Goal: Transaction & Acquisition: Purchase product/service

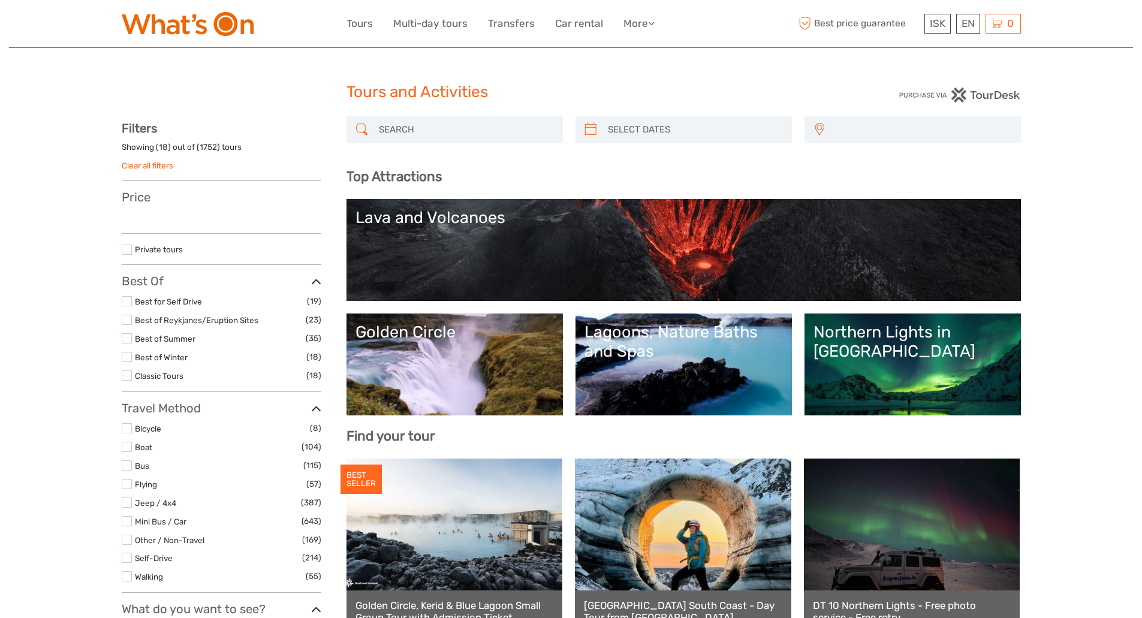
select select
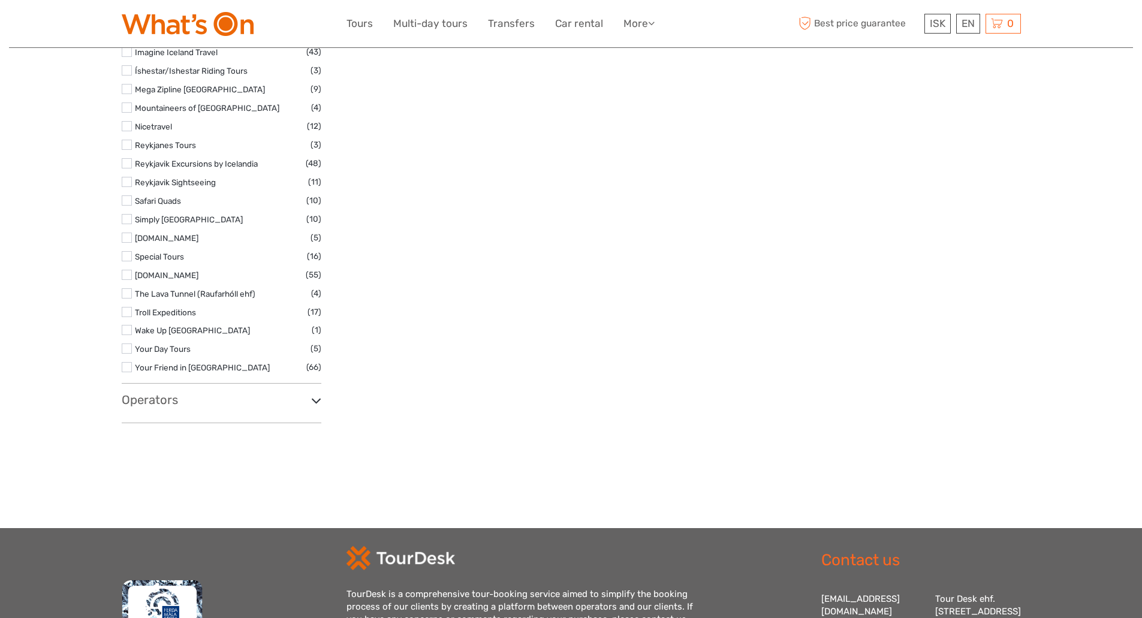
scroll to position [1857, 0]
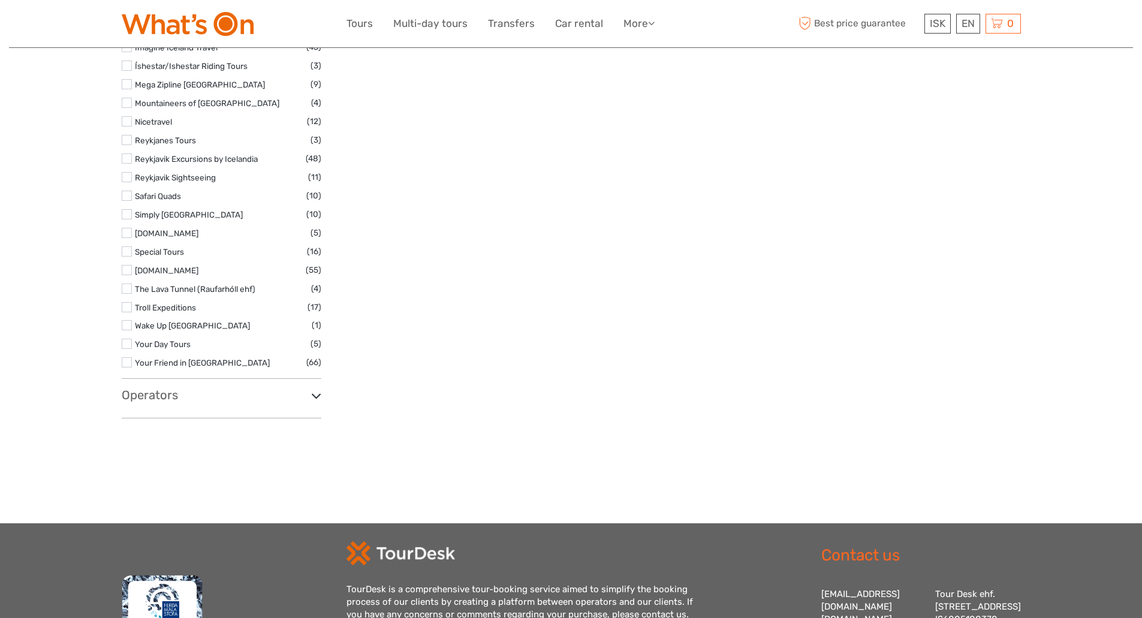
click at [154, 399] on h3 "Operators" at bounding box center [222, 395] width 200 height 14
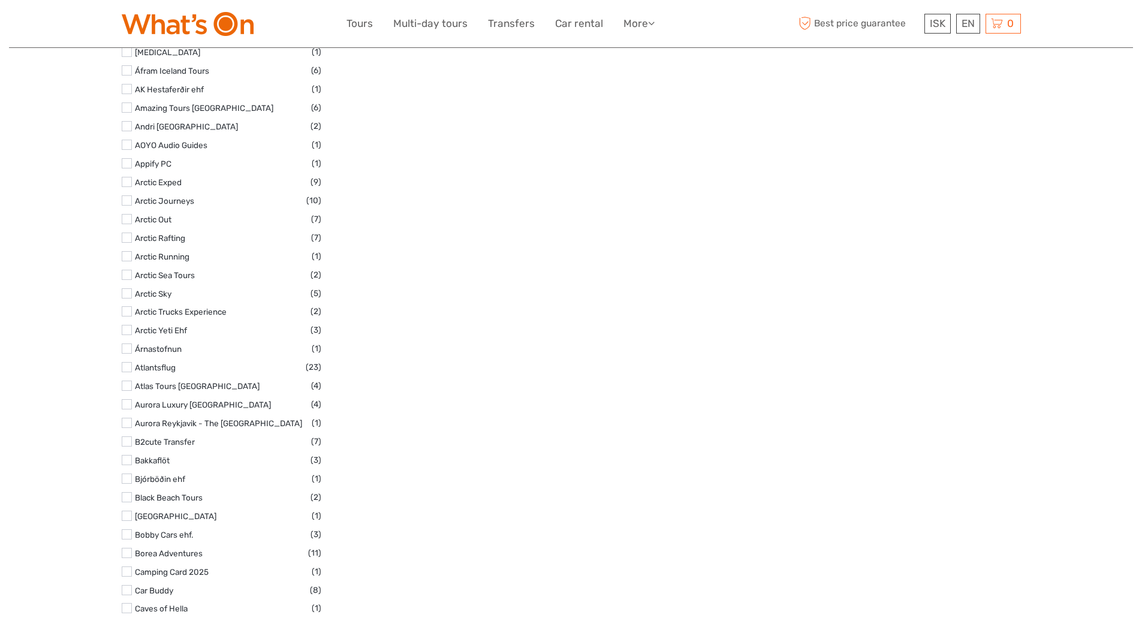
scroll to position [2536, 0]
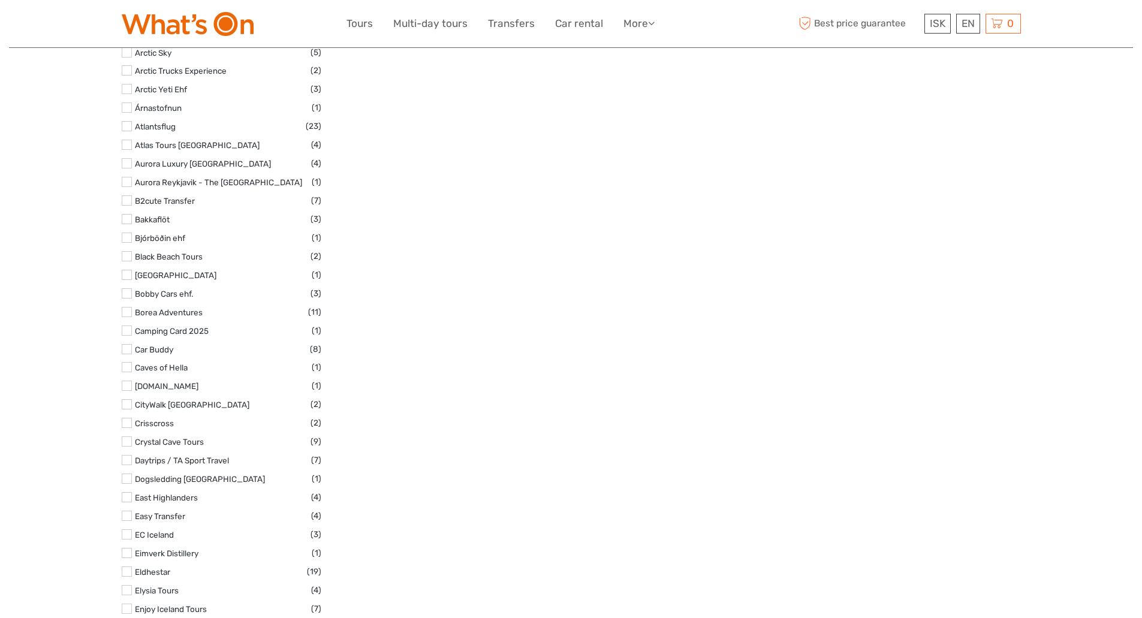
click at [128, 330] on label at bounding box center [127, 331] width 10 height 10
click at [0, 0] on input "checkbox" at bounding box center [0, 0] width 0 height 0
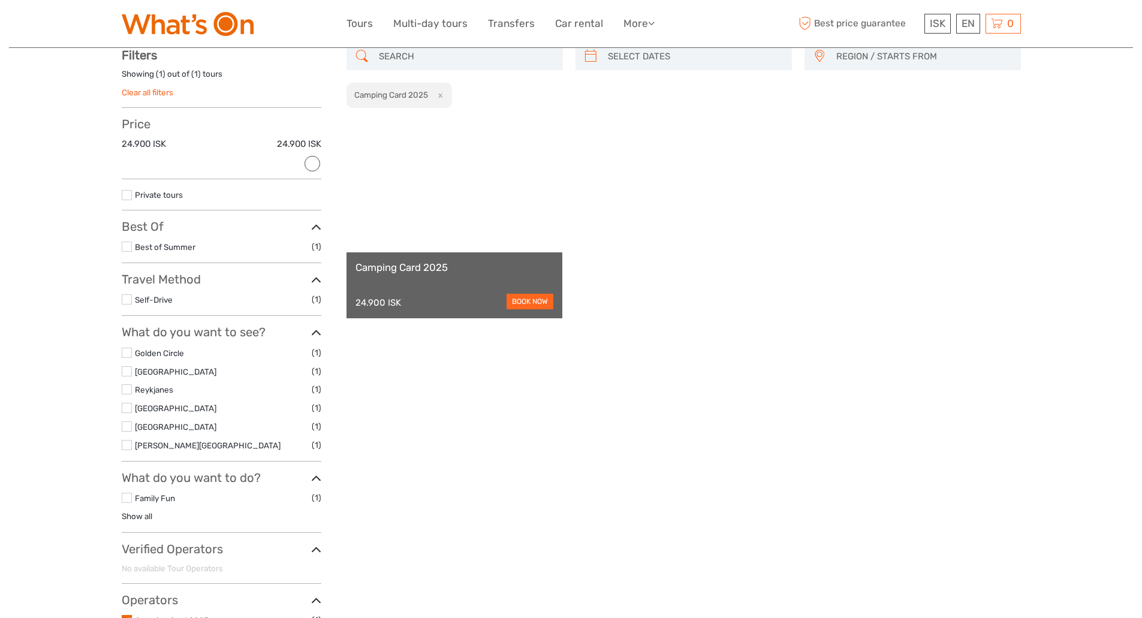
scroll to position [68, 0]
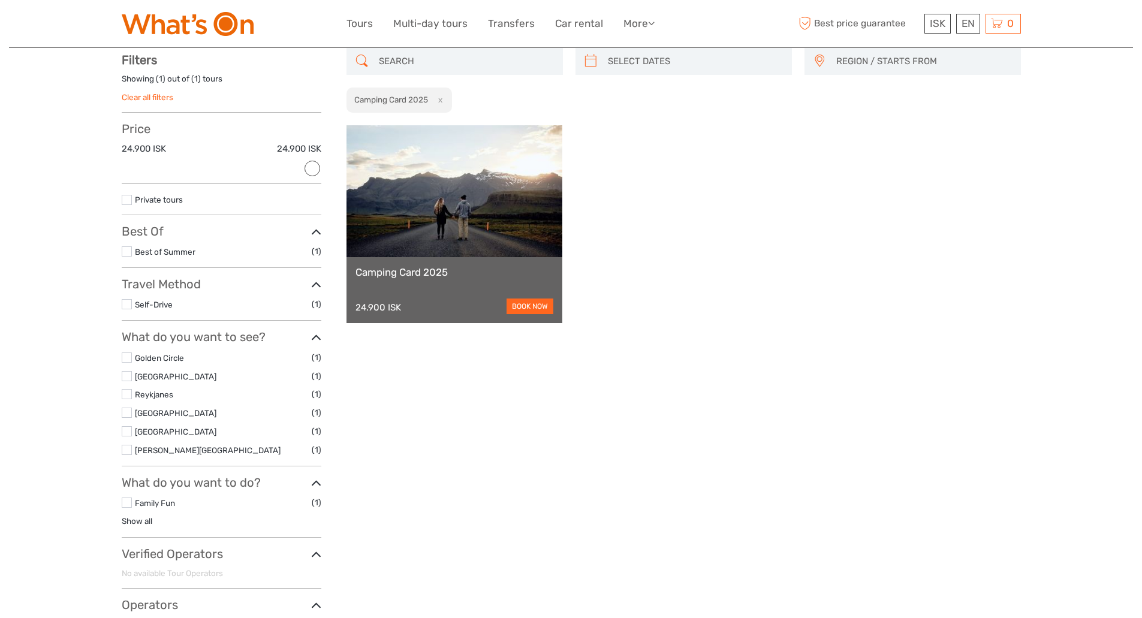
click at [407, 272] on link "Camping Card 2025" at bounding box center [455, 272] width 198 height 12
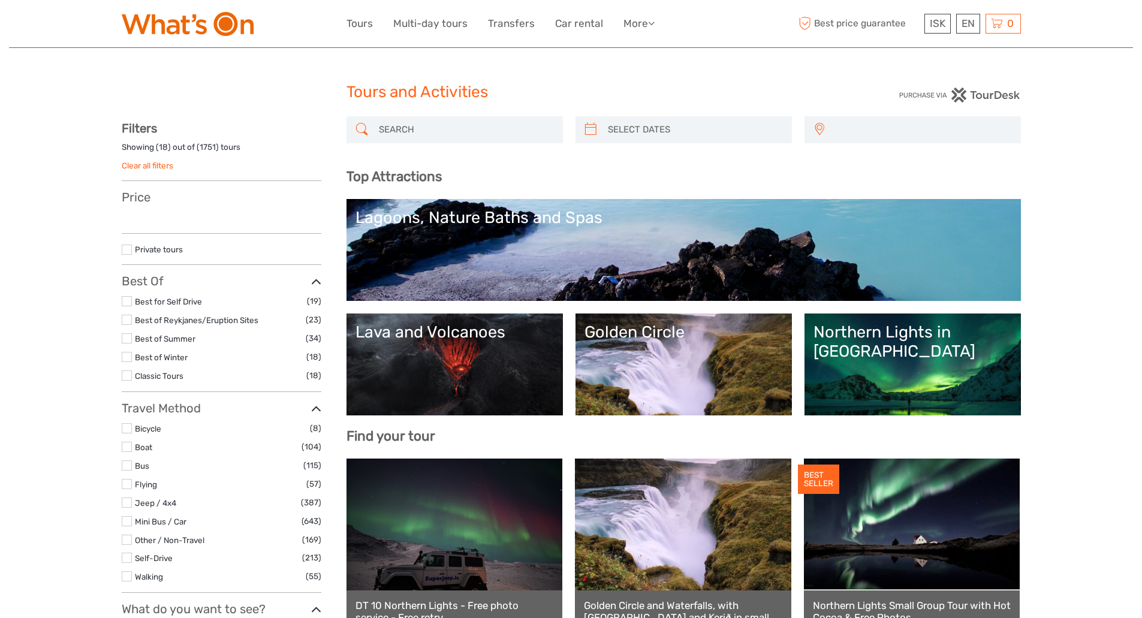
select select
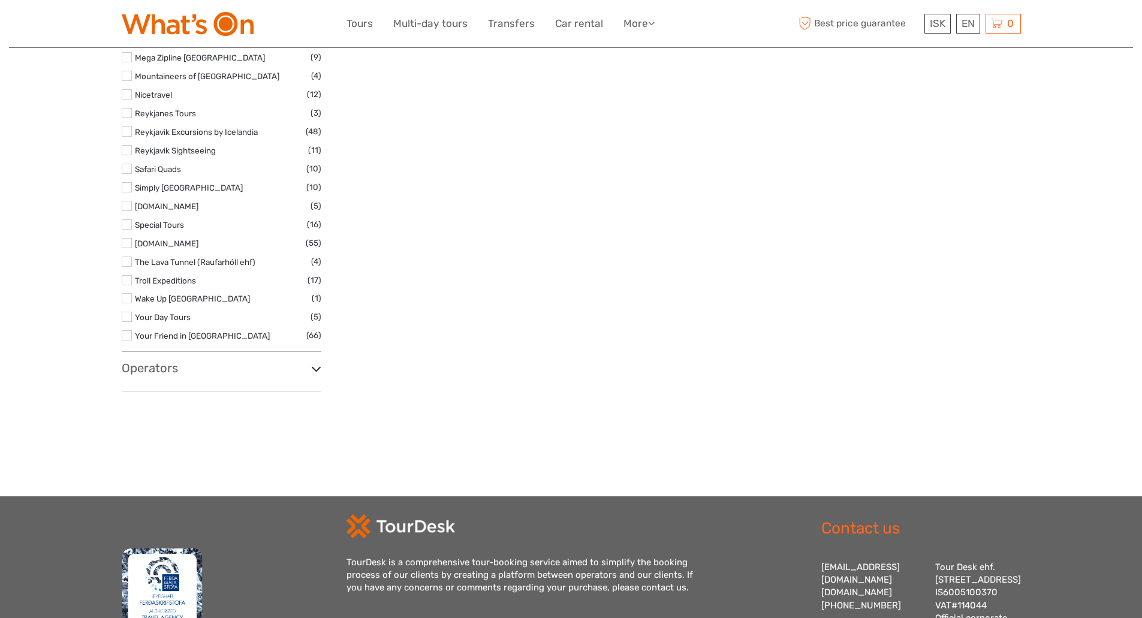
scroll to position [1894, 0]
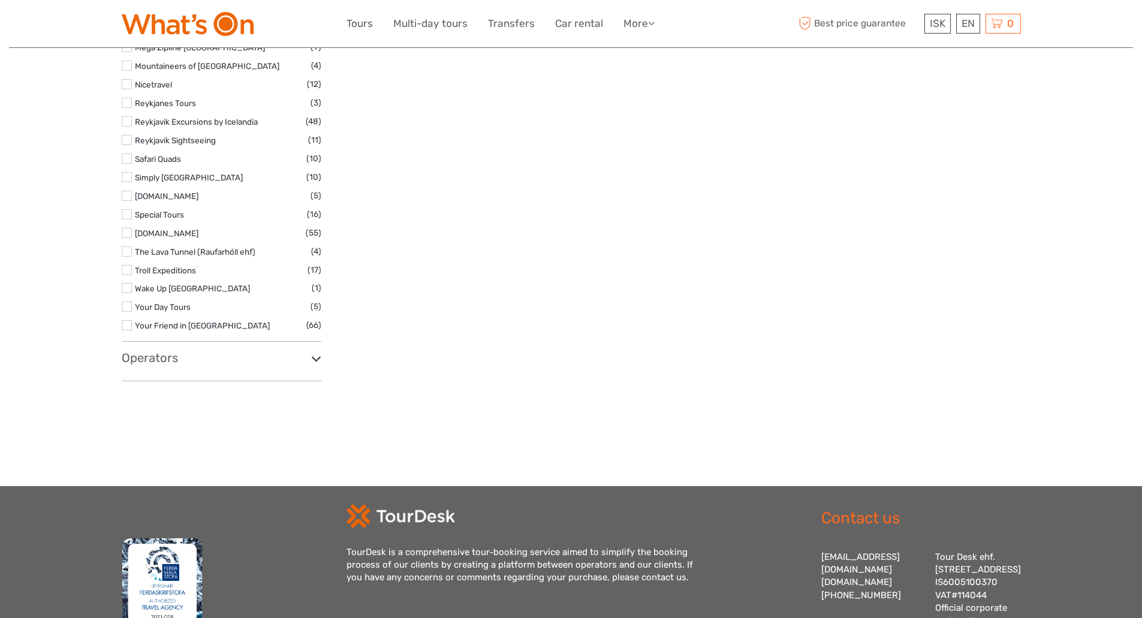
click at [145, 358] on h3 "Operators" at bounding box center [222, 358] width 200 height 14
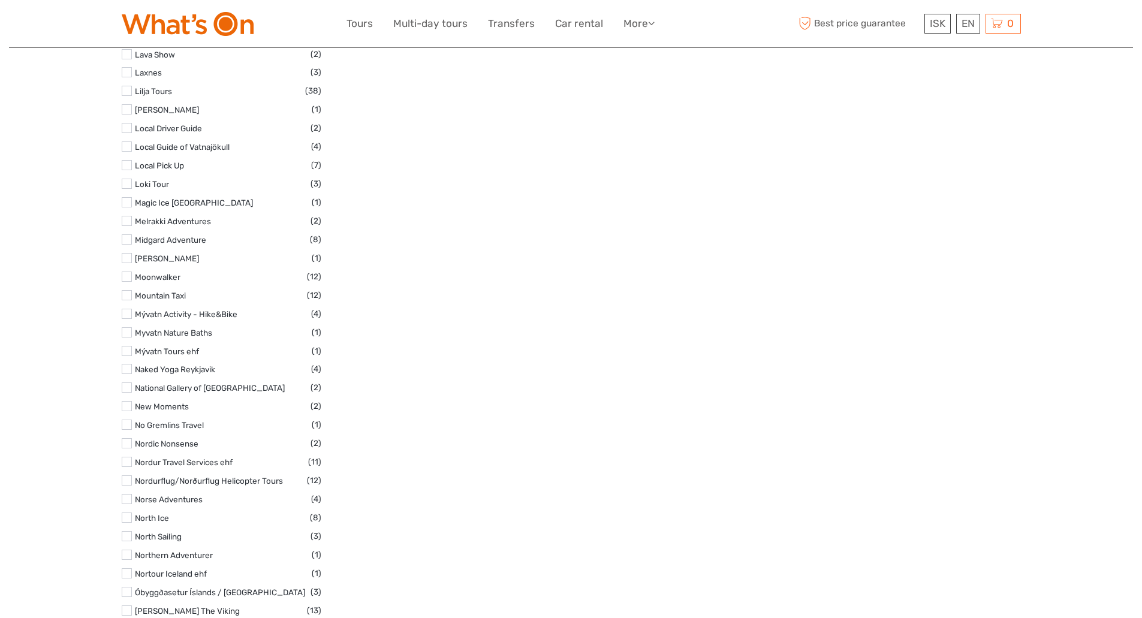
scroll to position [4650, 0]
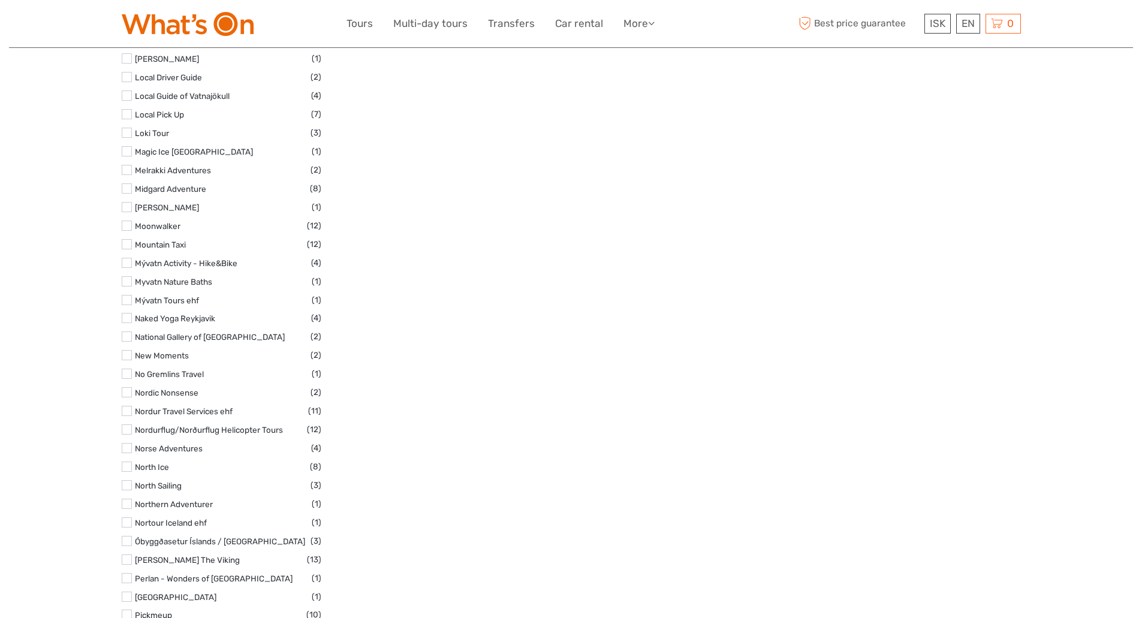
click at [127, 499] on label at bounding box center [127, 504] width 10 height 10
click at [0, 0] on input "checkbox" at bounding box center [0, 0] width 0 height 0
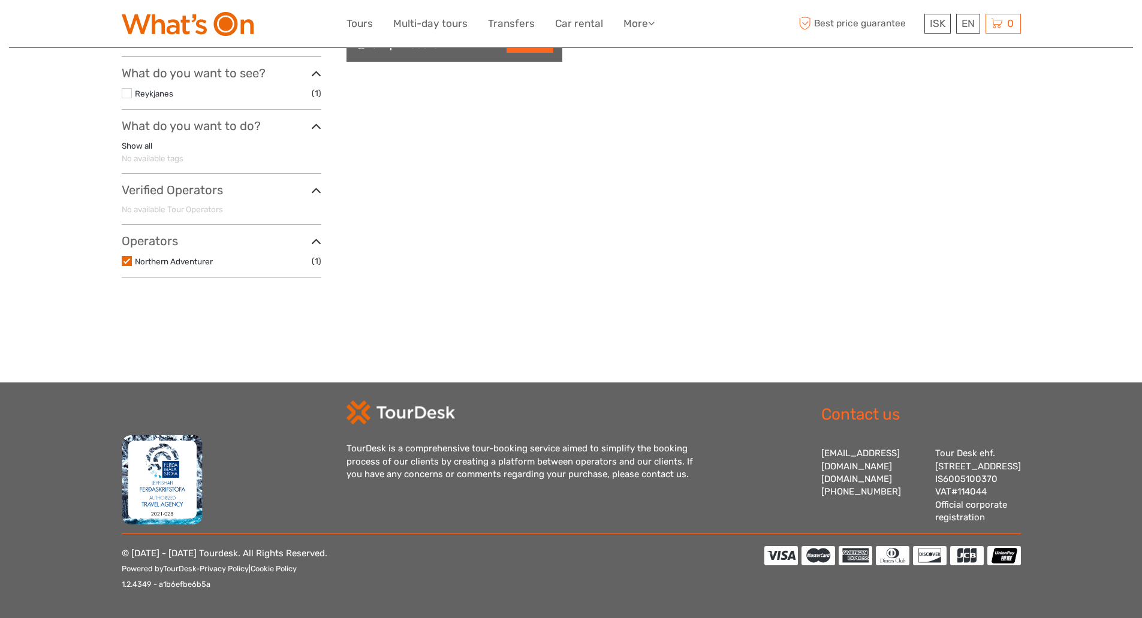
scroll to position [68, 0]
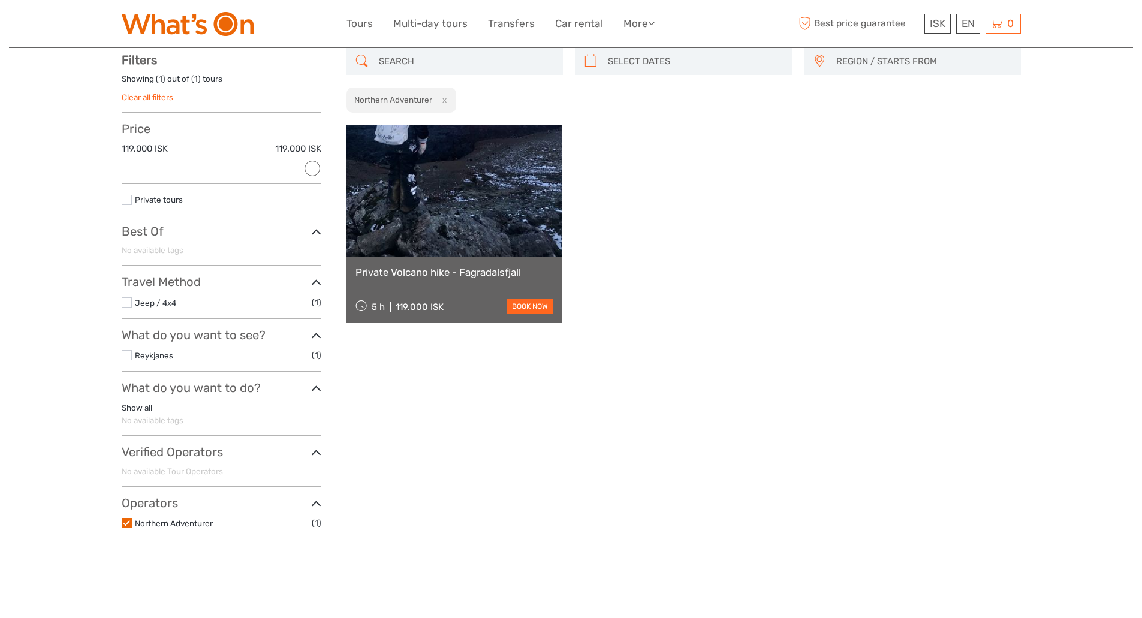
click at [124, 523] on label at bounding box center [127, 523] width 10 height 10
click at [0, 0] on input "checkbox" at bounding box center [0, 0] width 0 height 0
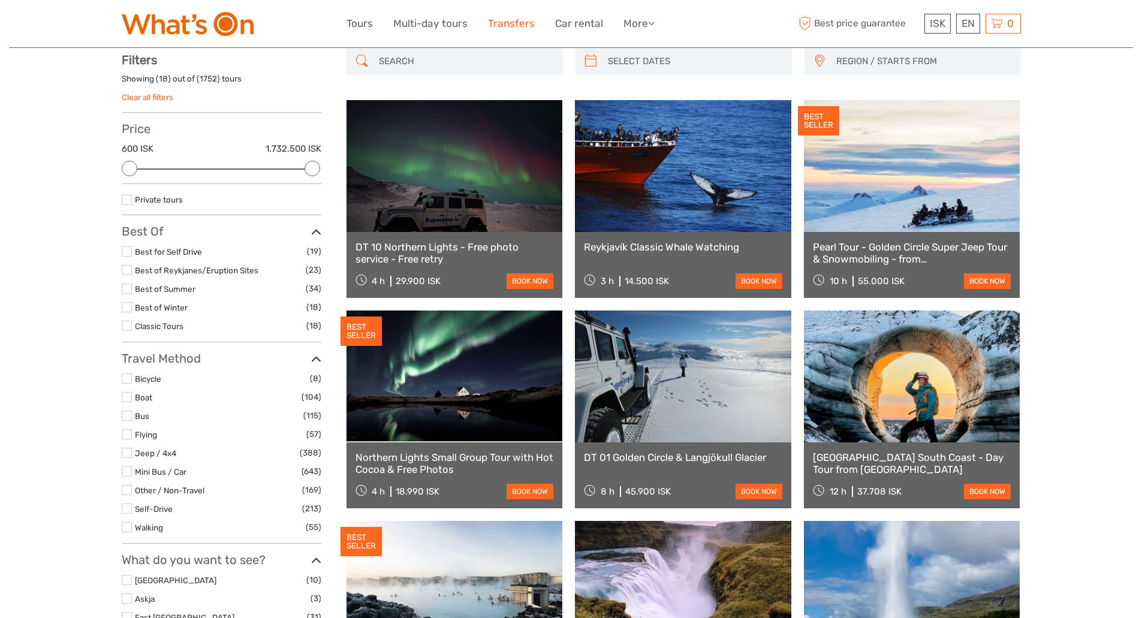
click at [516, 25] on link "Transfers" at bounding box center [511, 23] width 47 height 17
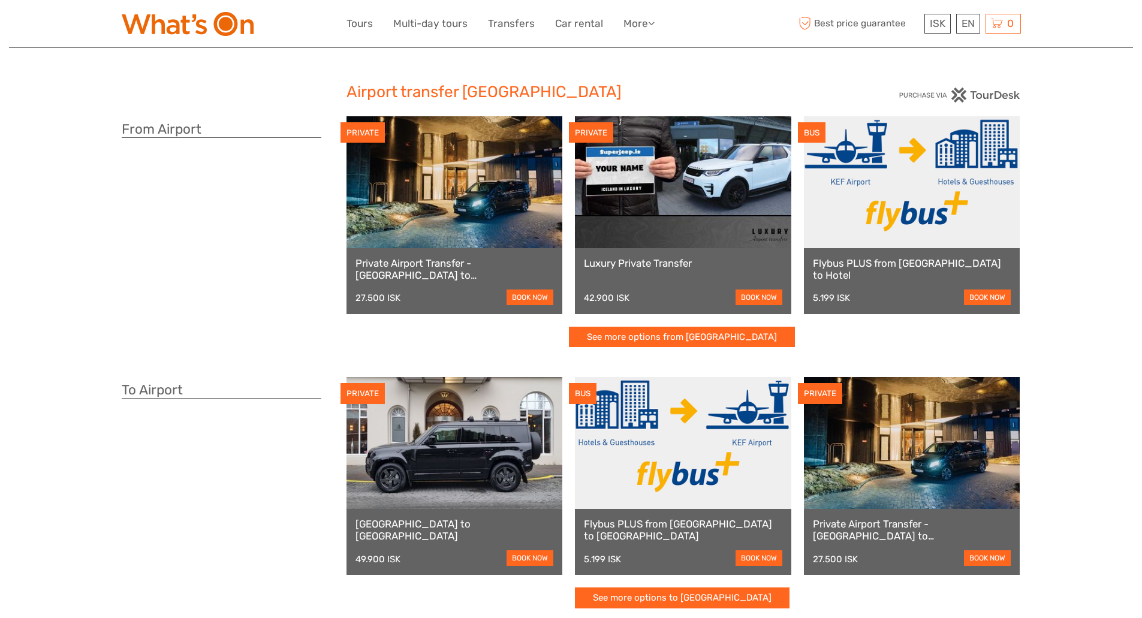
click at [646, 338] on link "See more options from Keflavík airport" at bounding box center [682, 337] width 226 height 21
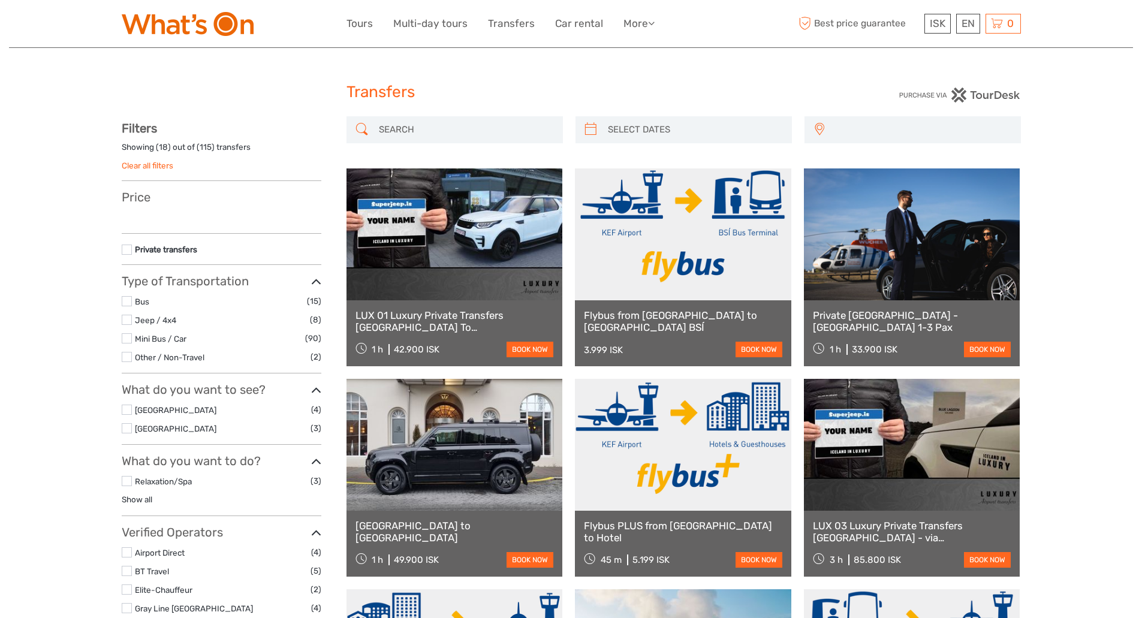
select select
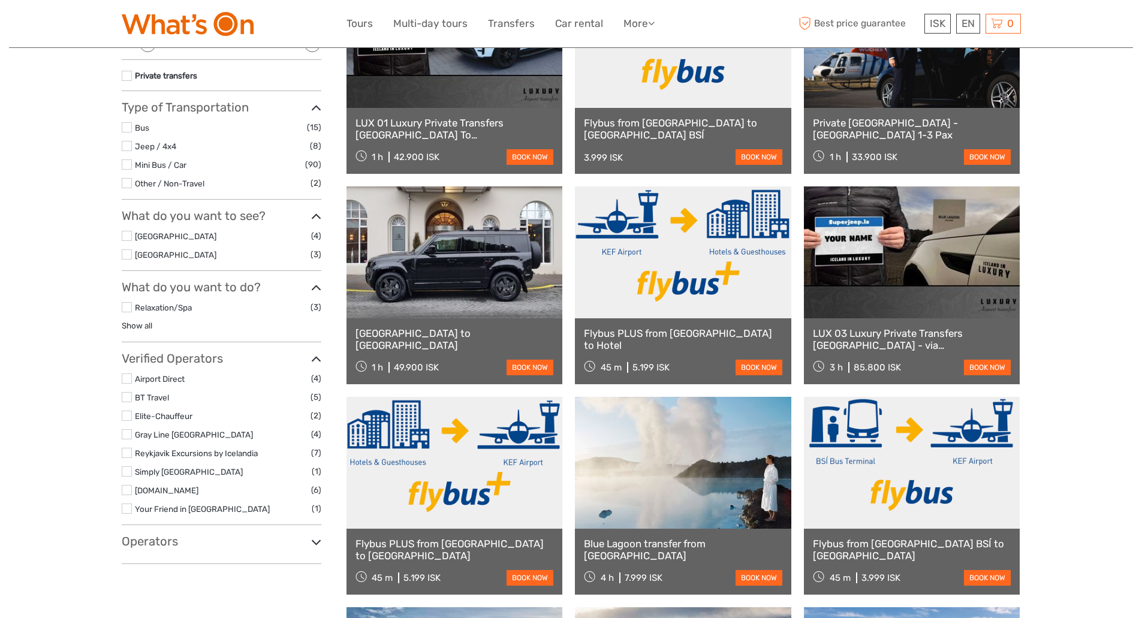
scroll to position [187, 0]
